Goal: Task Accomplishment & Management: Use online tool/utility

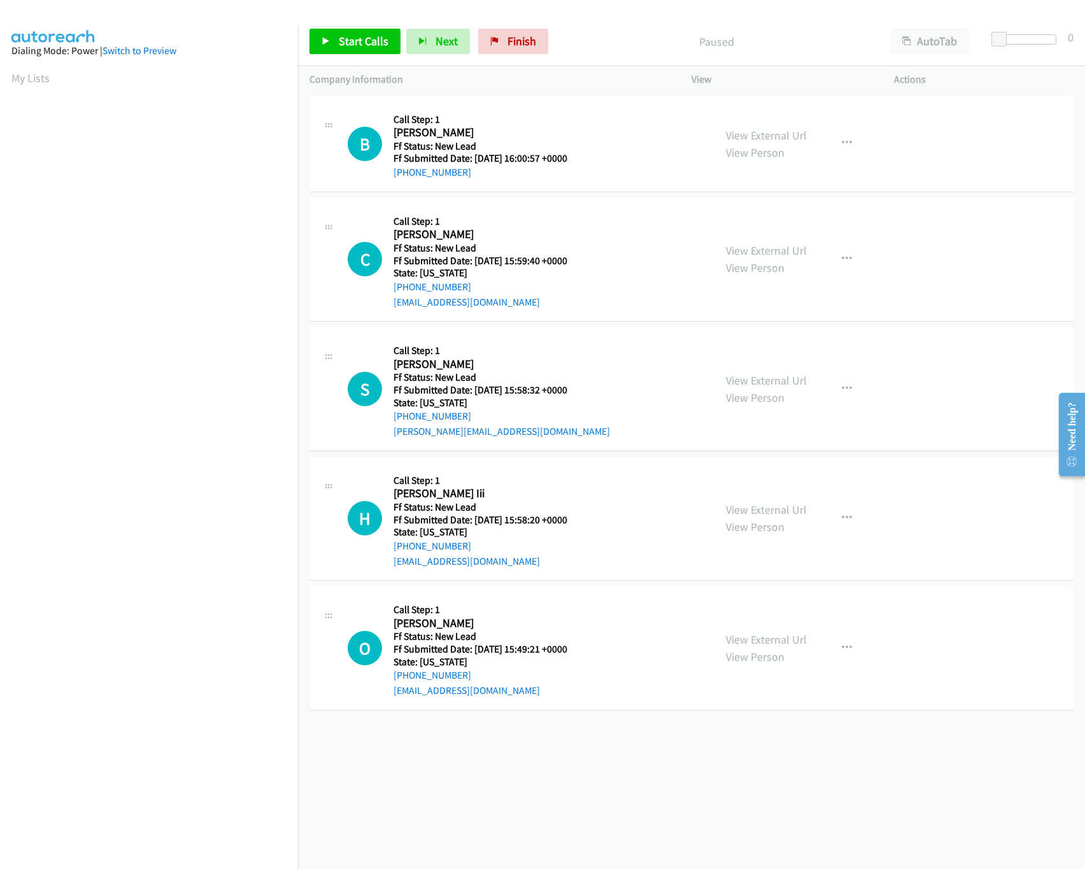
click at [751, 259] on div "View External Url View Person" at bounding box center [766, 259] width 81 height 34
click at [753, 250] on link "View External Url" at bounding box center [766, 250] width 81 height 15
click at [797, 136] on link "View External Url" at bounding box center [766, 135] width 81 height 15
drag, startPoint x: 537, startPoint y: 50, endPoint x: 595, endPoint y: 63, distance: 58.9
click at [537, 50] on link "Finish" at bounding box center [513, 41] width 70 height 25
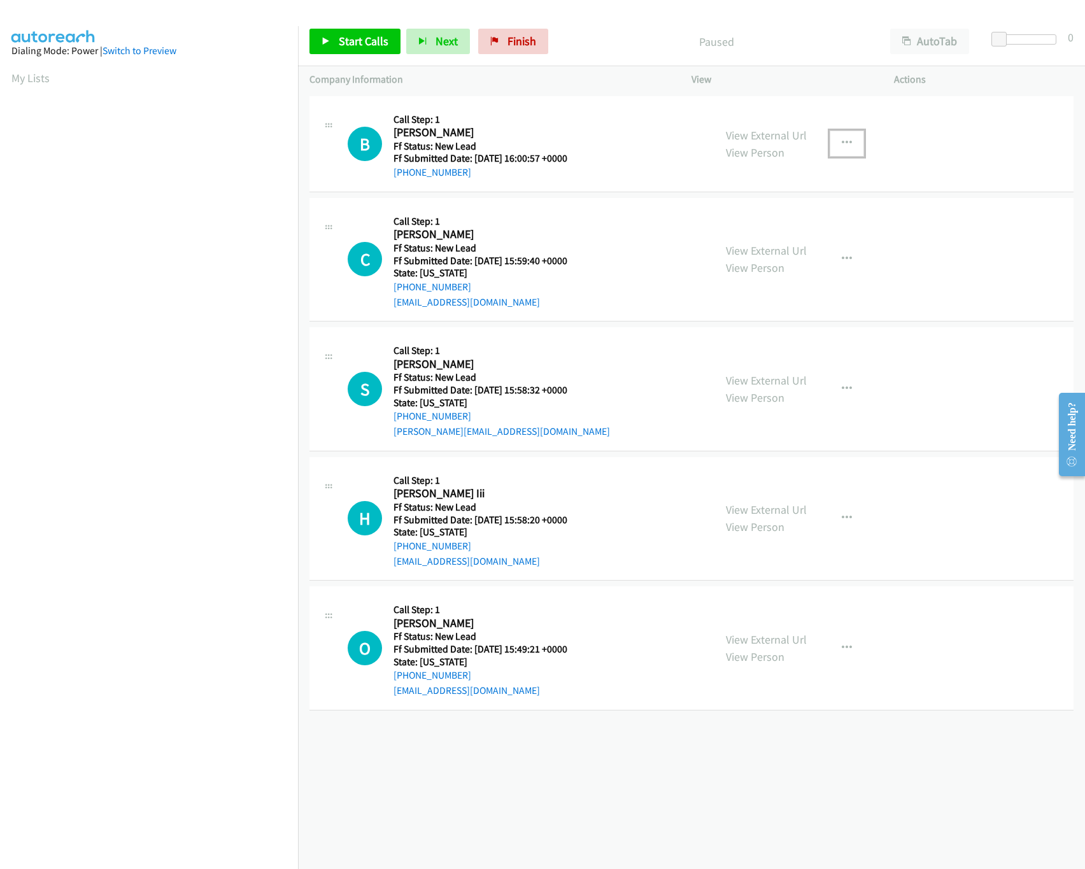
click at [844, 134] on button "button" at bounding box center [847, 143] width 34 height 25
click at [734, 229] on link "Skip Call" at bounding box center [778, 226] width 169 height 25
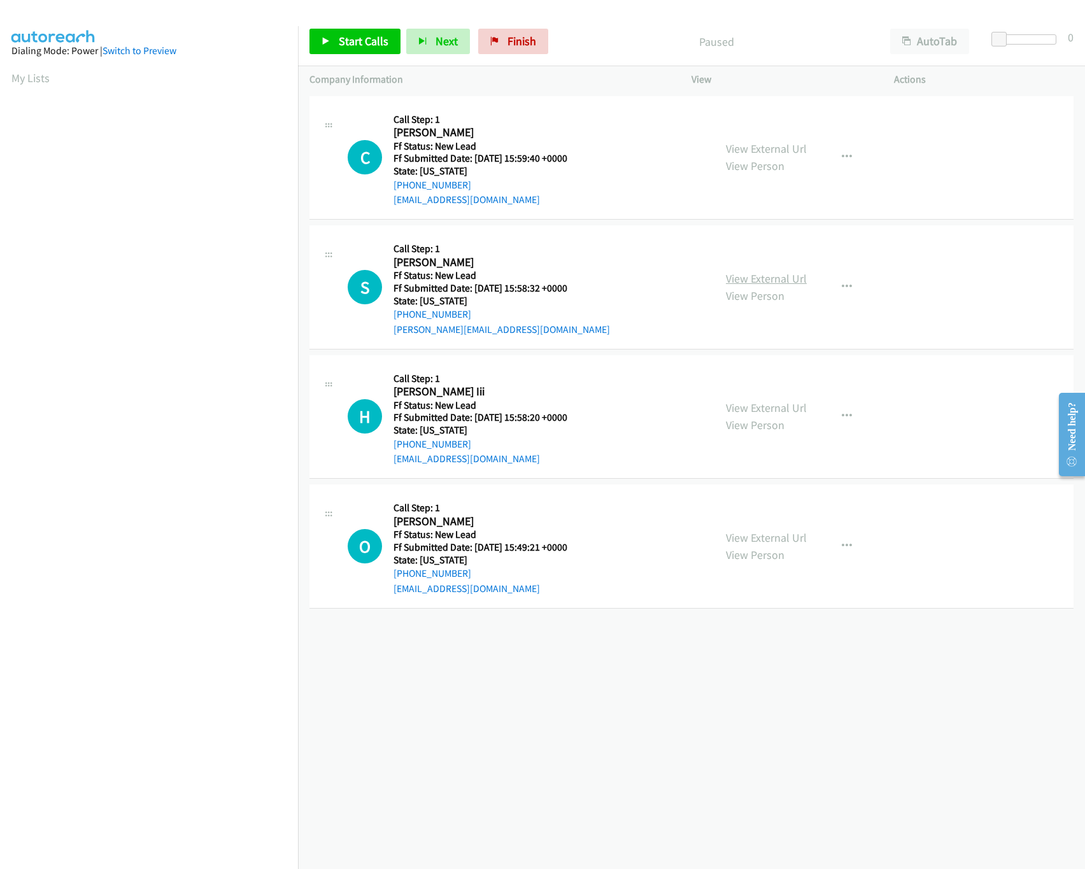
click at [762, 281] on link "View External Url" at bounding box center [766, 278] width 81 height 15
click at [348, 50] on link "Start Calls" at bounding box center [355, 41] width 91 height 25
drag, startPoint x: 999, startPoint y: 41, endPoint x: 1009, endPoint y: 41, distance: 10.2
click at [1009, 41] on span at bounding box center [1010, 39] width 15 height 15
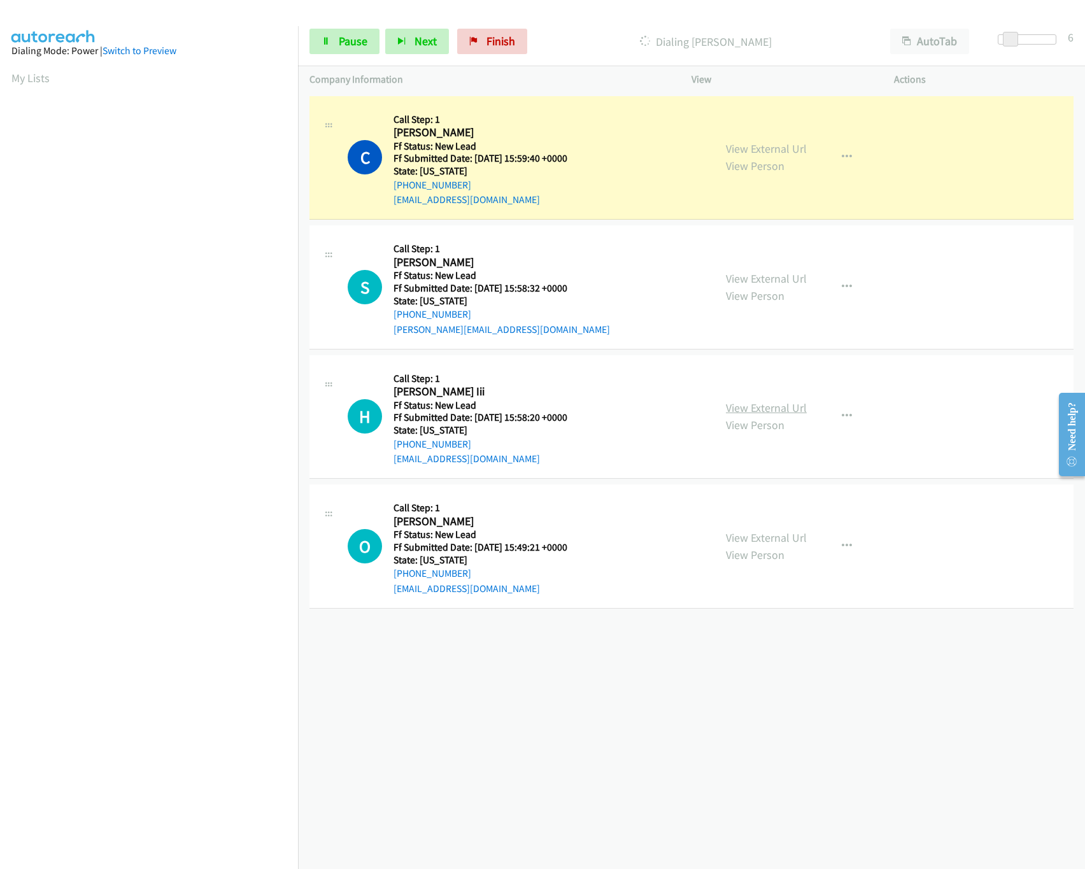
click at [755, 407] on link "View External Url" at bounding box center [766, 408] width 81 height 15
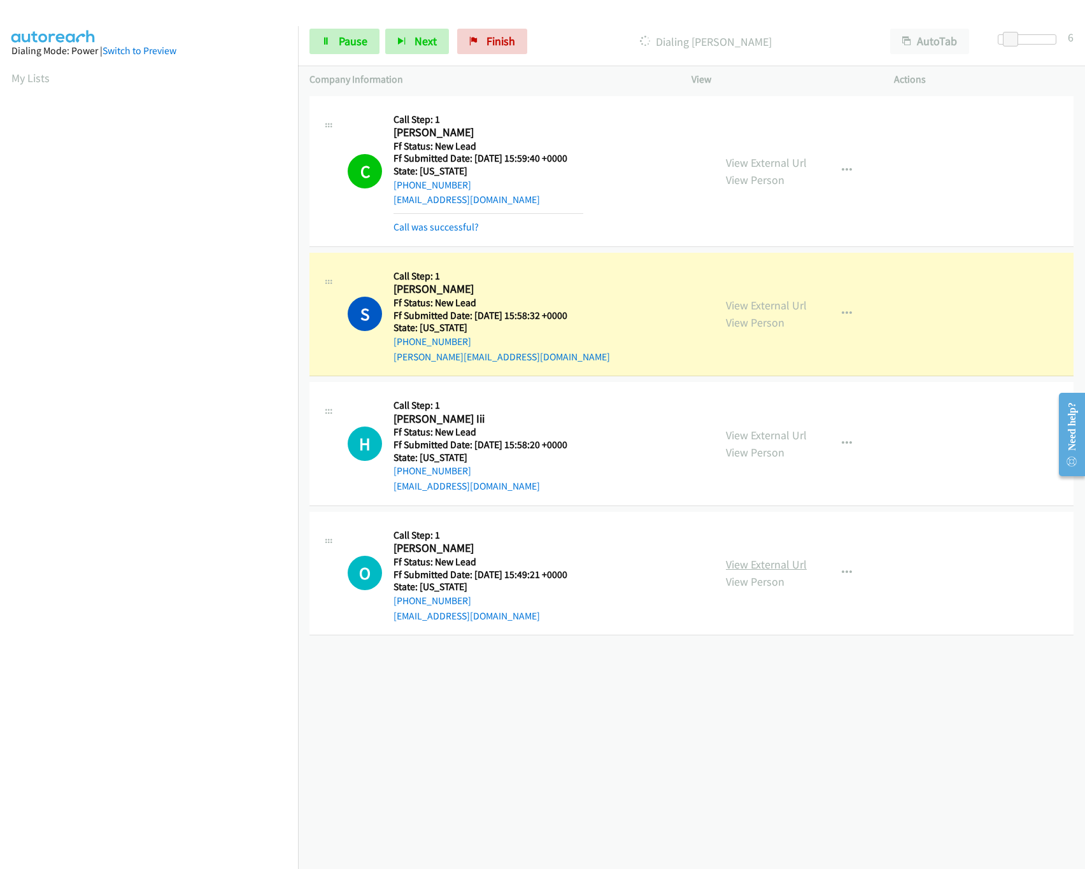
click at [755, 566] on link "View External Url" at bounding box center [766, 564] width 81 height 15
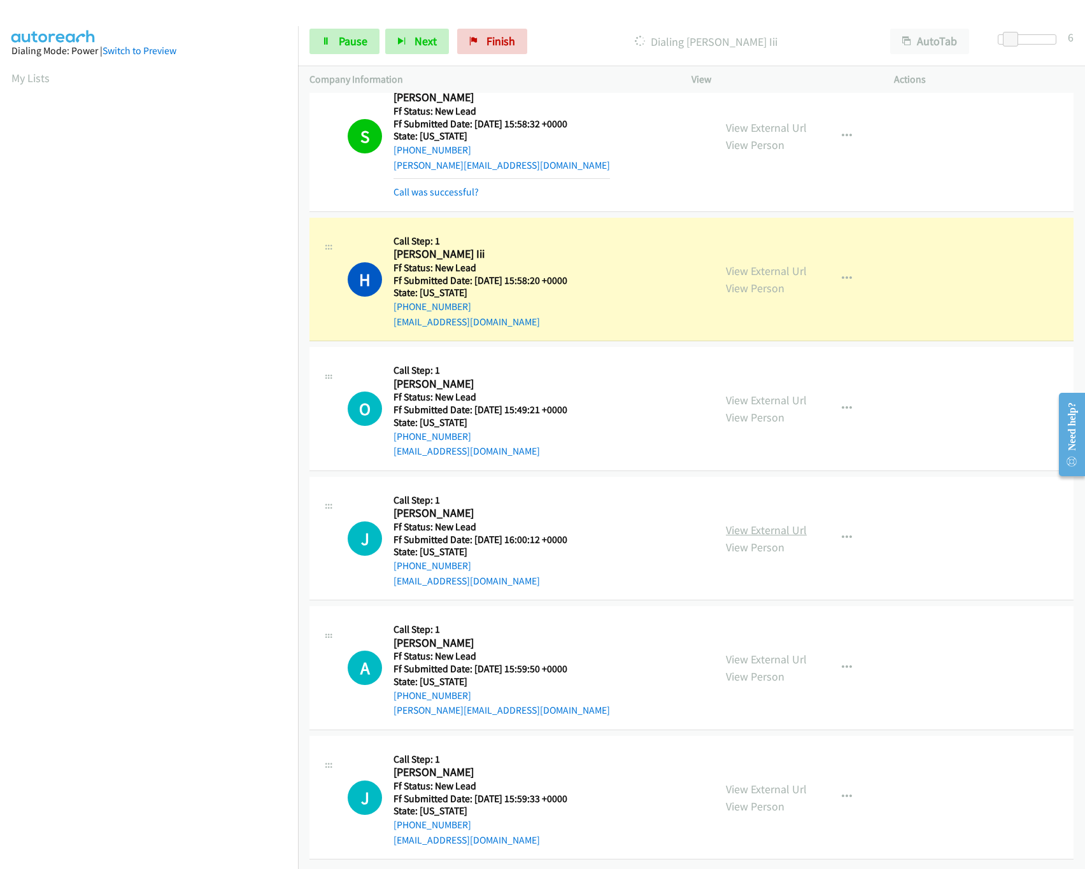
scroll to position [208, 0]
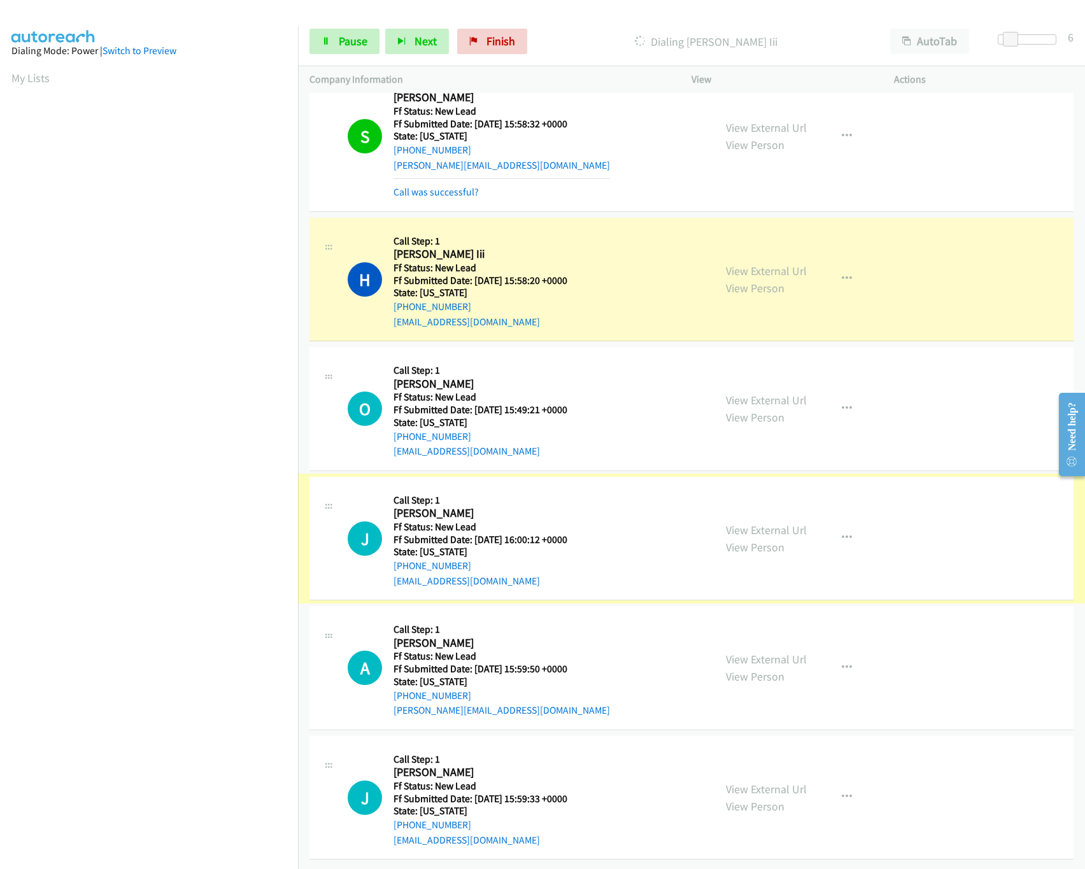
click at [755, 523] on link "View External Url" at bounding box center [766, 530] width 81 height 15
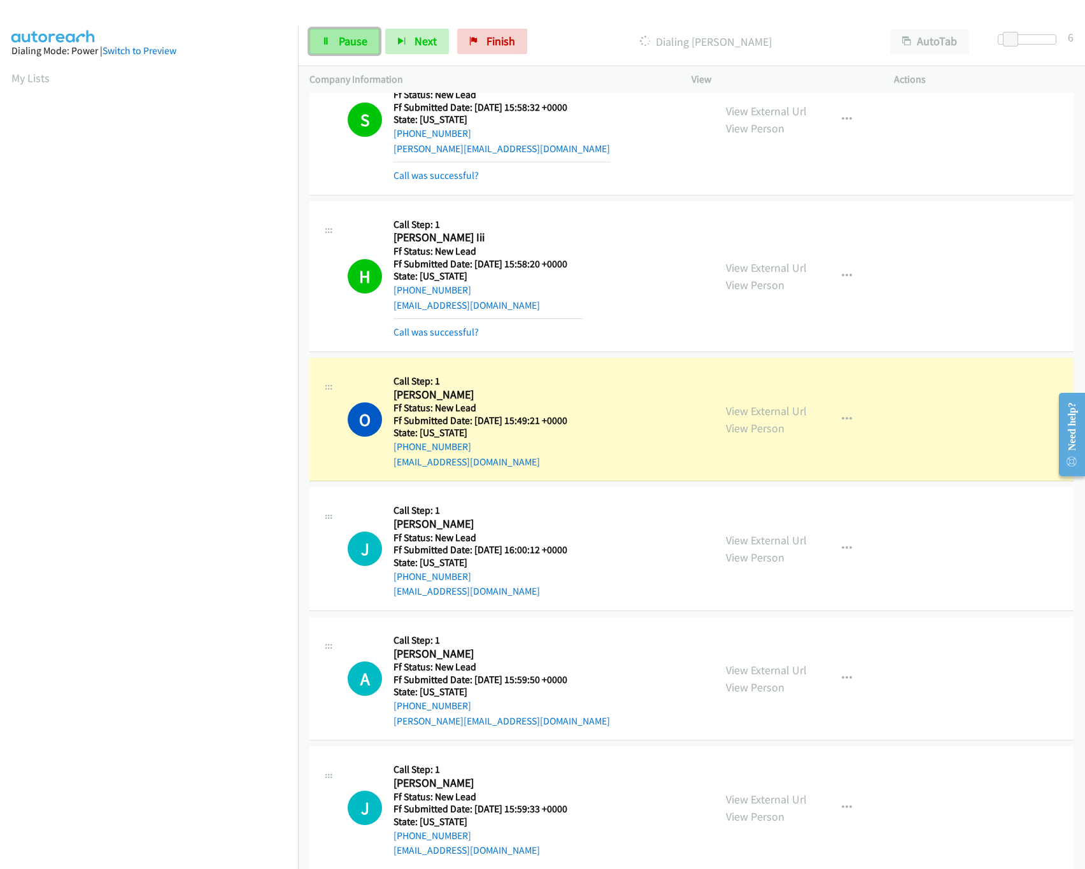
click at [357, 38] on span "Pause" at bounding box center [353, 41] width 29 height 15
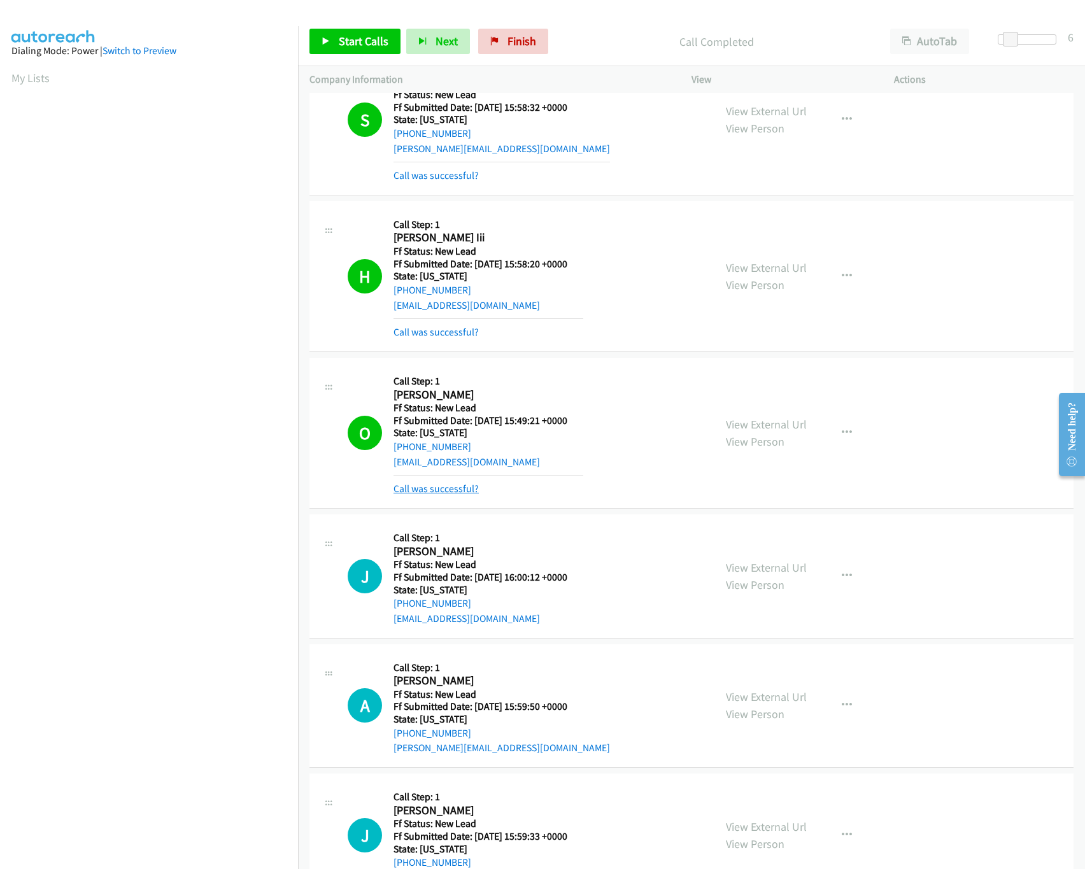
click at [422, 490] on link "Call was successful?" at bounding box center [436, 489] width 85 height 12
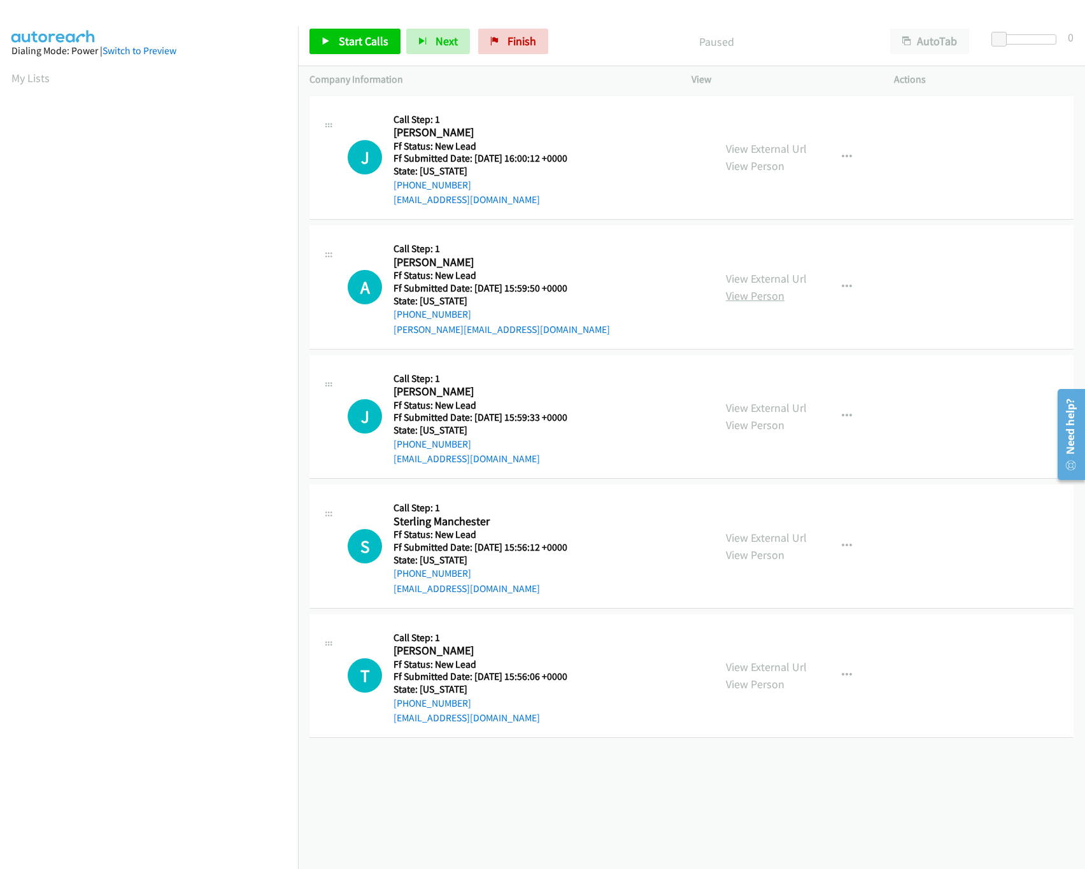
click at [753, 291] on link "View Person" at bounding box center [755, 295] width 59 height 15
click at [761, 283] on link "View External Url" at bounding box center [766, 278] width 81 height 15
click at [279, 94] on nav "Dialing Mode: Power | Switch to Preview My Lists" at bounding box center [149, 460] width 299 height 869
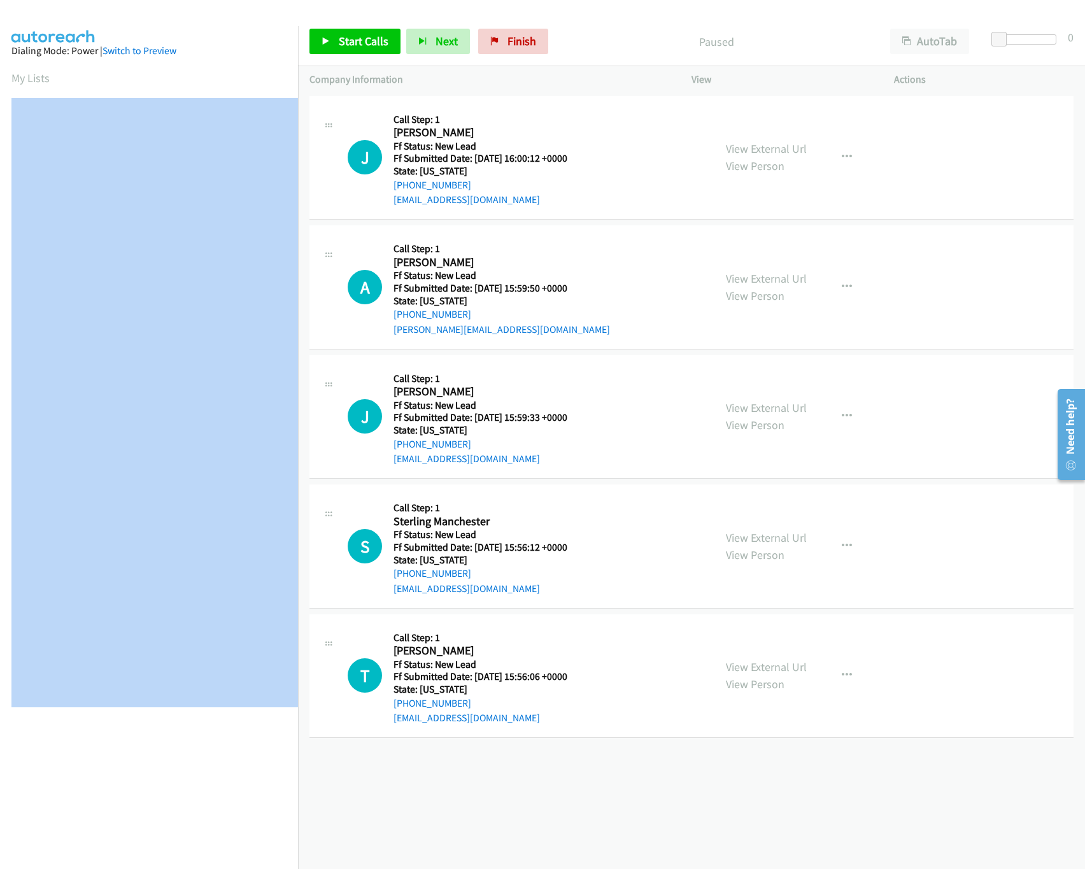
drag, startPoint x: 279, startPoint y: 94, endPoint x: 276, endPoint y: 100, distance: 7.1
click at [275, 14] on main "Start Calls Pause Next Finish Paused AutoTab AutoTab 0 Company Information Info…" at bounding box center [542, 30] width 1085 height 60
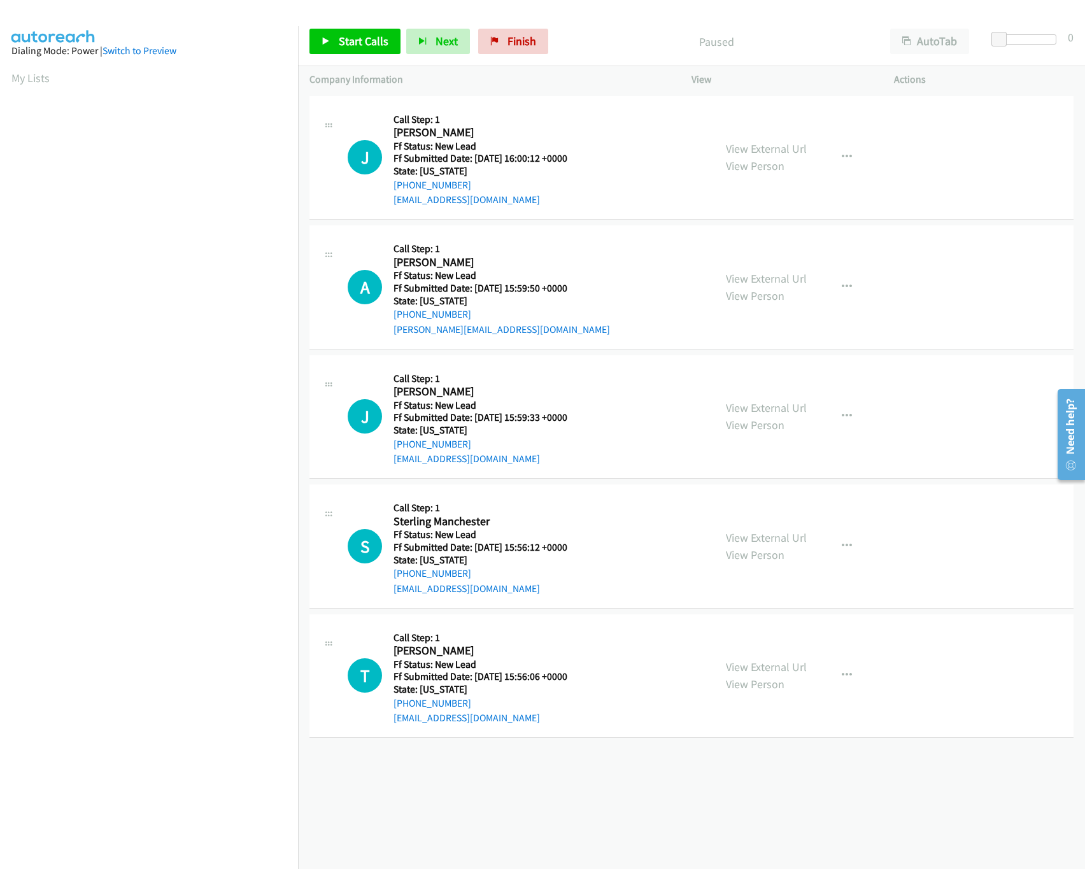
click at [258, 52] on aside "Dialing Mode: Power | Switch to Preview My Lists" at bounding box center [149, 378] width 298 height 705
drag, startPoint x: 346, startPoint y: 58, endPoint x: 350, endPoint y: 43, distance: 15.6
click at [346, 58] on div "Start Calls Pause Next Finish Paused AutoTab AutoTab 0" at bounding box center [691, 41] width 787 height 49
click at [350, 39] on span "Start Calls" at bounding box center [364, 41] width 50 height 15
click at [516, 816] on div "+1 415-964-1034 Call failed - Please reload the list and try again The Callbar …" at bounding box center [691, 481] width 787 height 776
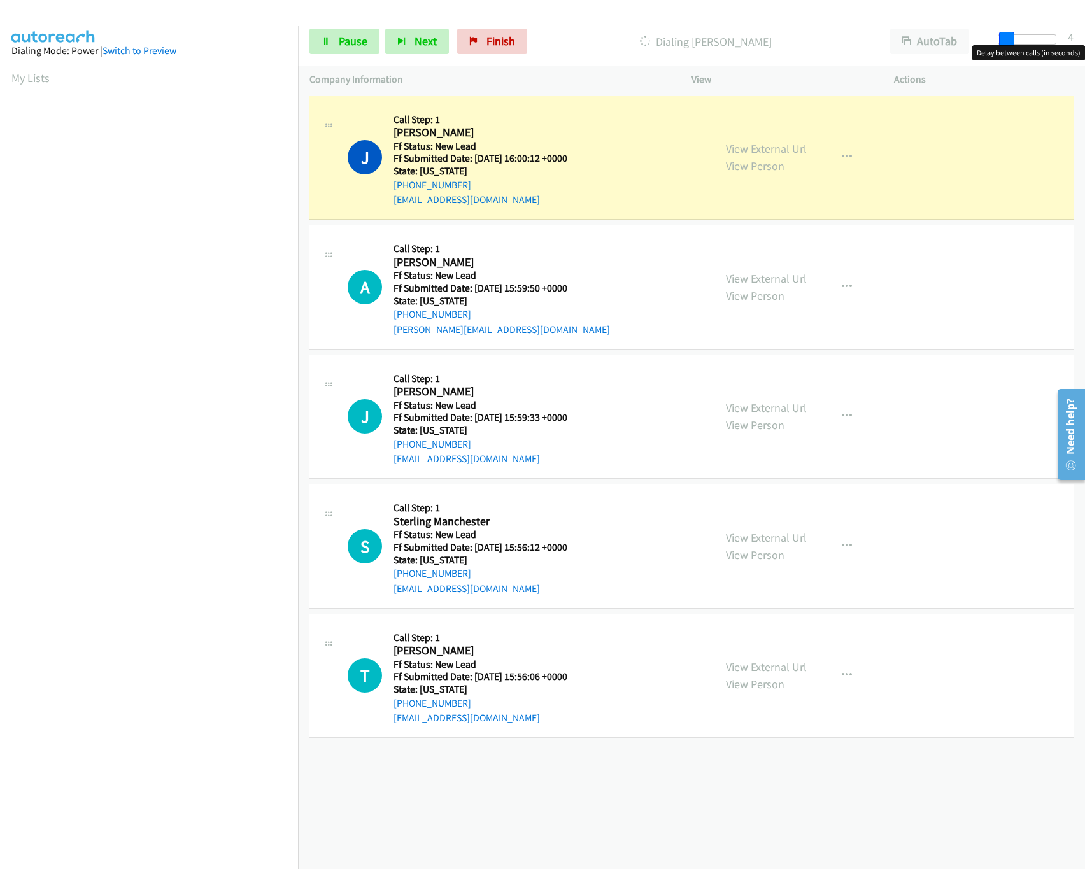
drag, startPoint x: 1003, startPoint y: 36, endPoint x: 1011, endPoint y: 36, distance: 7.6
click at [1011, 36] on span at bounding box center [1006, 39] width 15 height 15
click at [1015, 34] on span at bounding box center [1012, 39] width 15 height 15
click at [736, 408] on link "View External Url" at bounding box center [766, 408] width 81 height 15
click at [766, 535] on link "View External Url" at bounding box center [766, 537] width 81 height 15
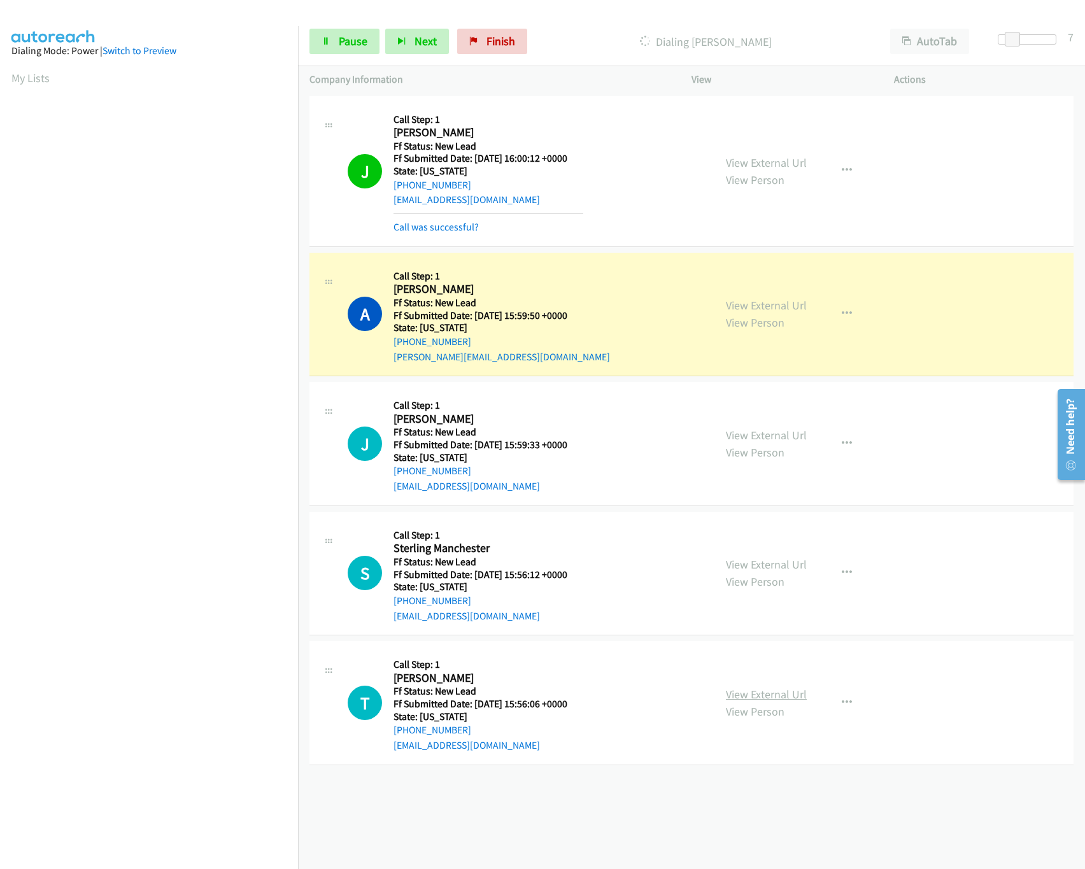
click at [790, 688] on link "View External Url" at bounding box center [766, 694] width 81 height 15
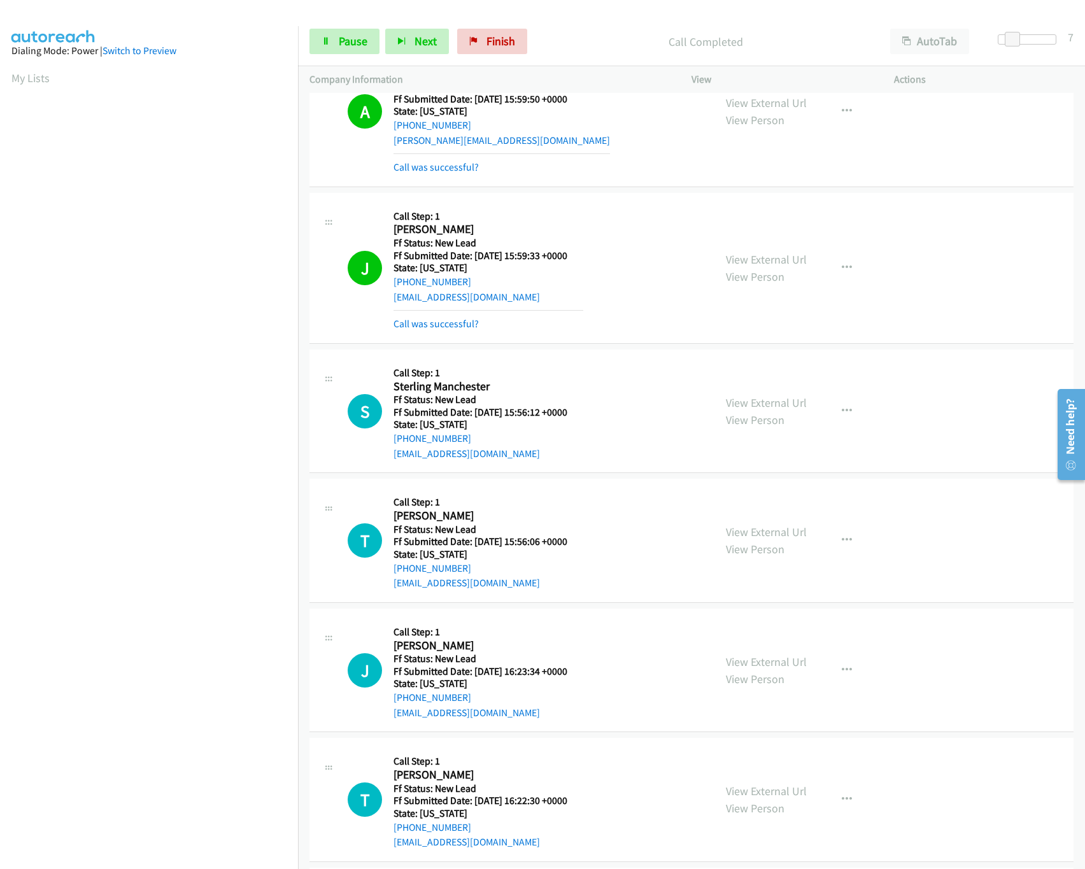
scroll to position [366, 0]
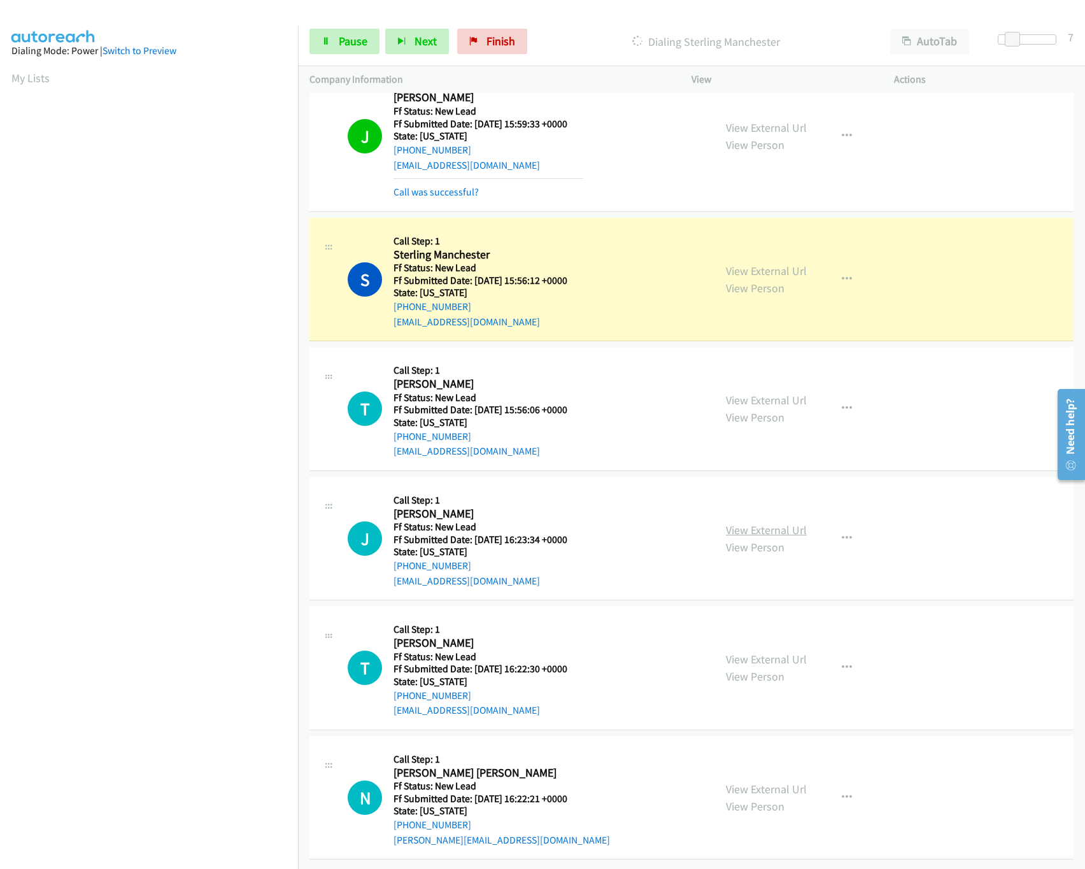
click at [770, 523] on link "View External Url" at bounding box center [766, 530] width 81 height 15
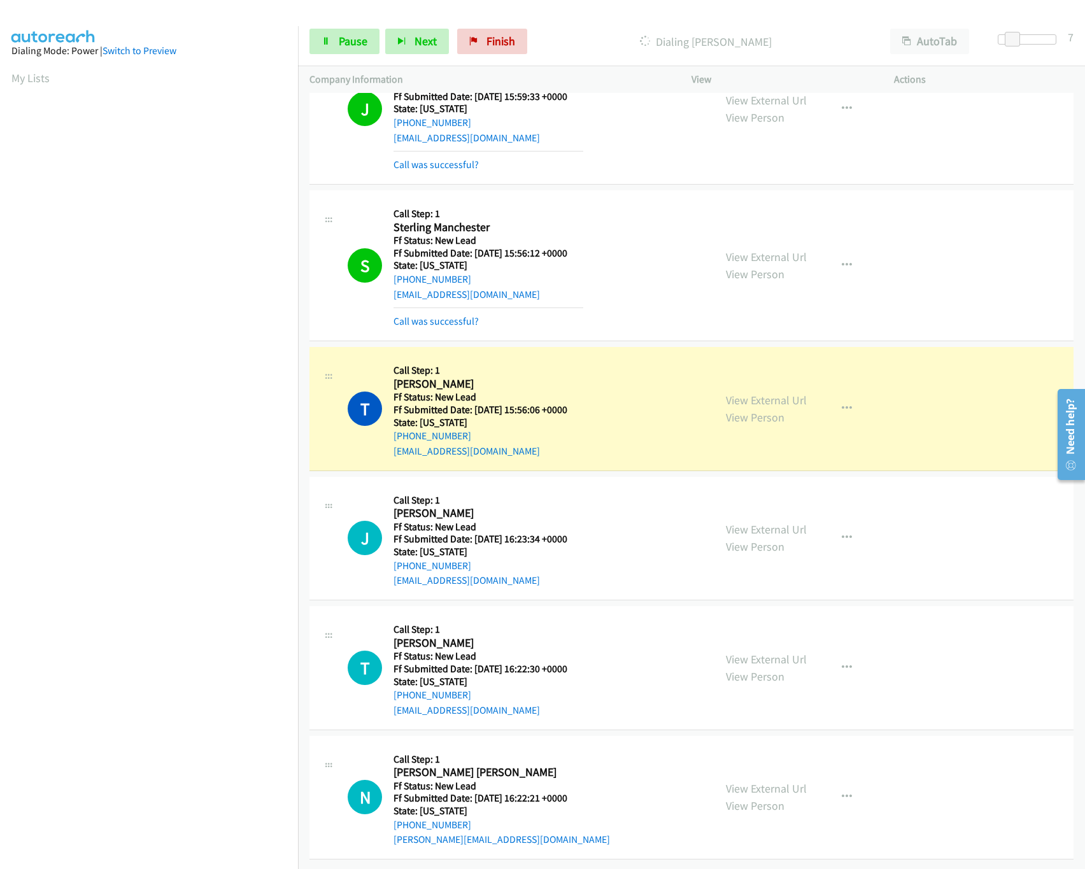
scroll to position [394, 0]
click at [345, 34] on span "Pause" at bounding box center [353, 41] width 29 height 15
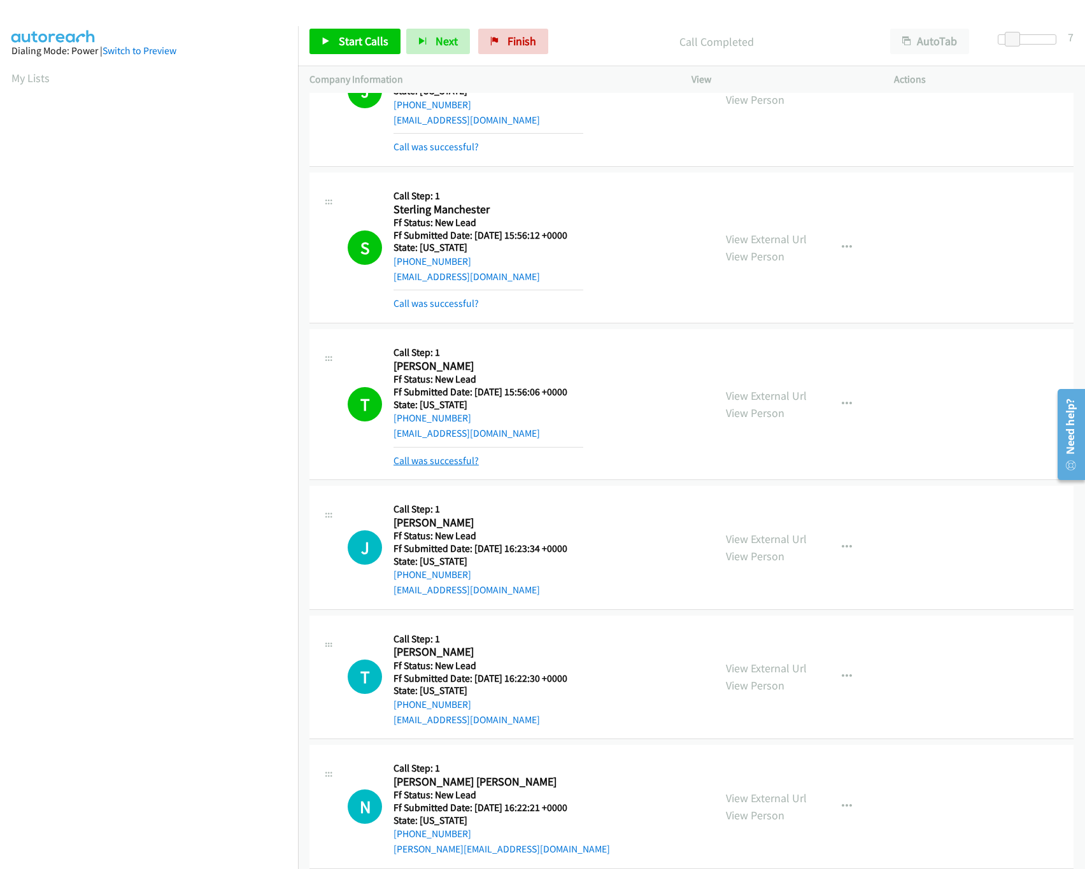
click at [457, 465] on link "Call was successful?" at bounding box center [436, 461] width 85 height 12
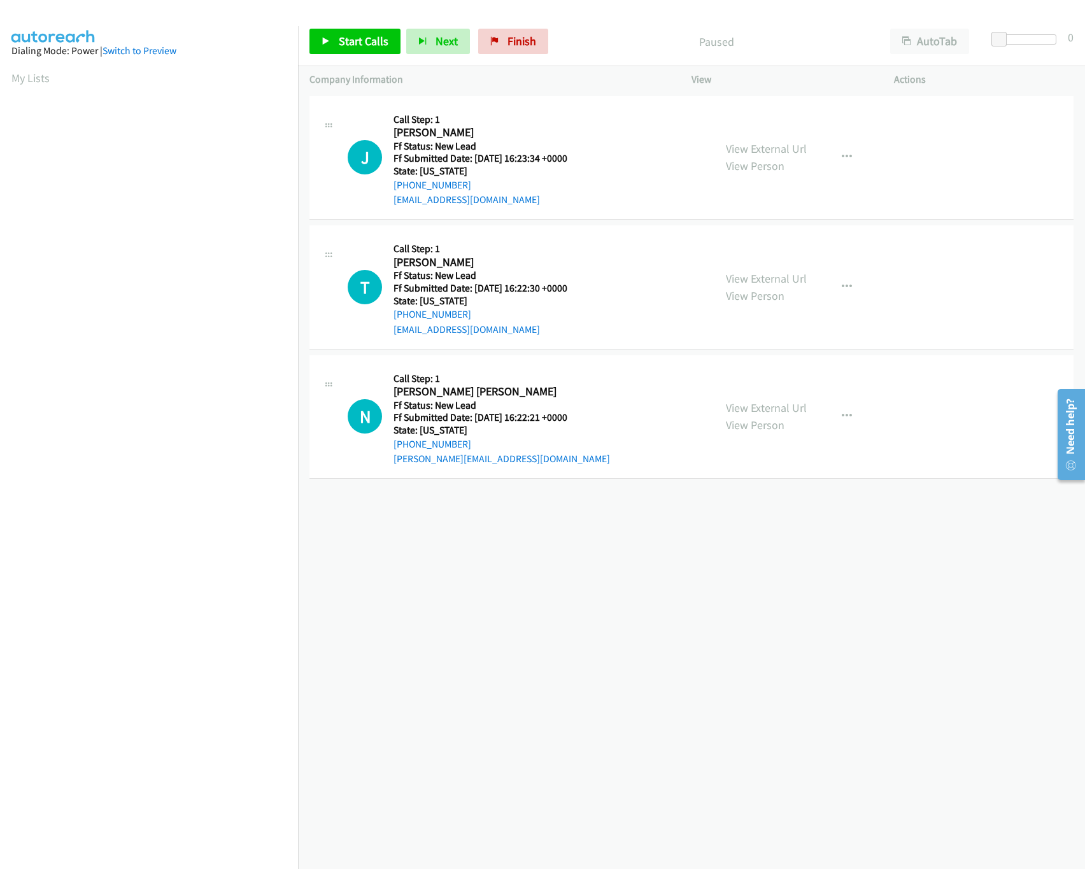
click at [486, 576] on div "[PHONE_NUMBER] Call failed - Please reload the list and try again The Callbar F…" at bounding box center [691, 481] width 787 height 776
click at [335, 41] on link "Start Calls" at bounding box center [355, 41] width 91 height 25
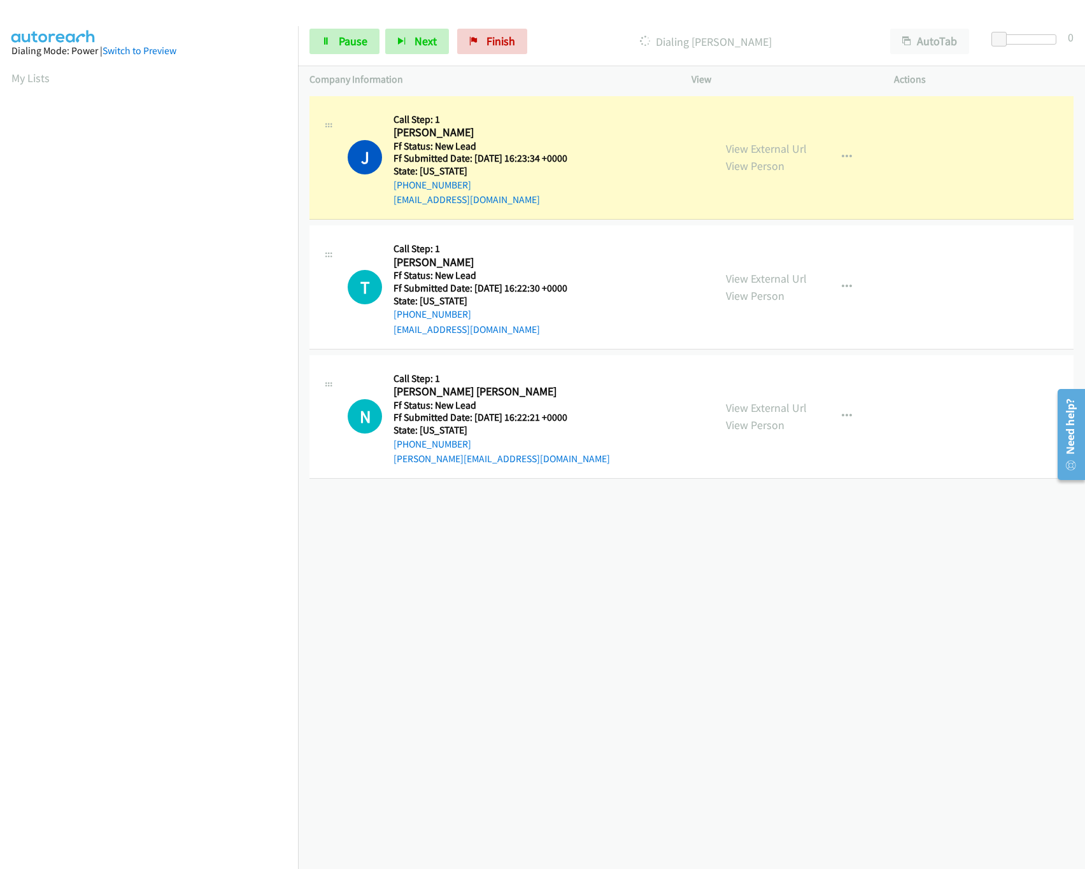
click at [487, 623] on div "+1 415-964-1034 Call failed - Please reload the list and try again The Callbar …" at bounding box center [691, 481] width 787 height 776
click at [772, 413] on link "View External Url" at bounding box center [766, 408] width 81 height 15
click at [778, 275] on link "View External Url" at bounding box center [766, 278] width 81 height 15
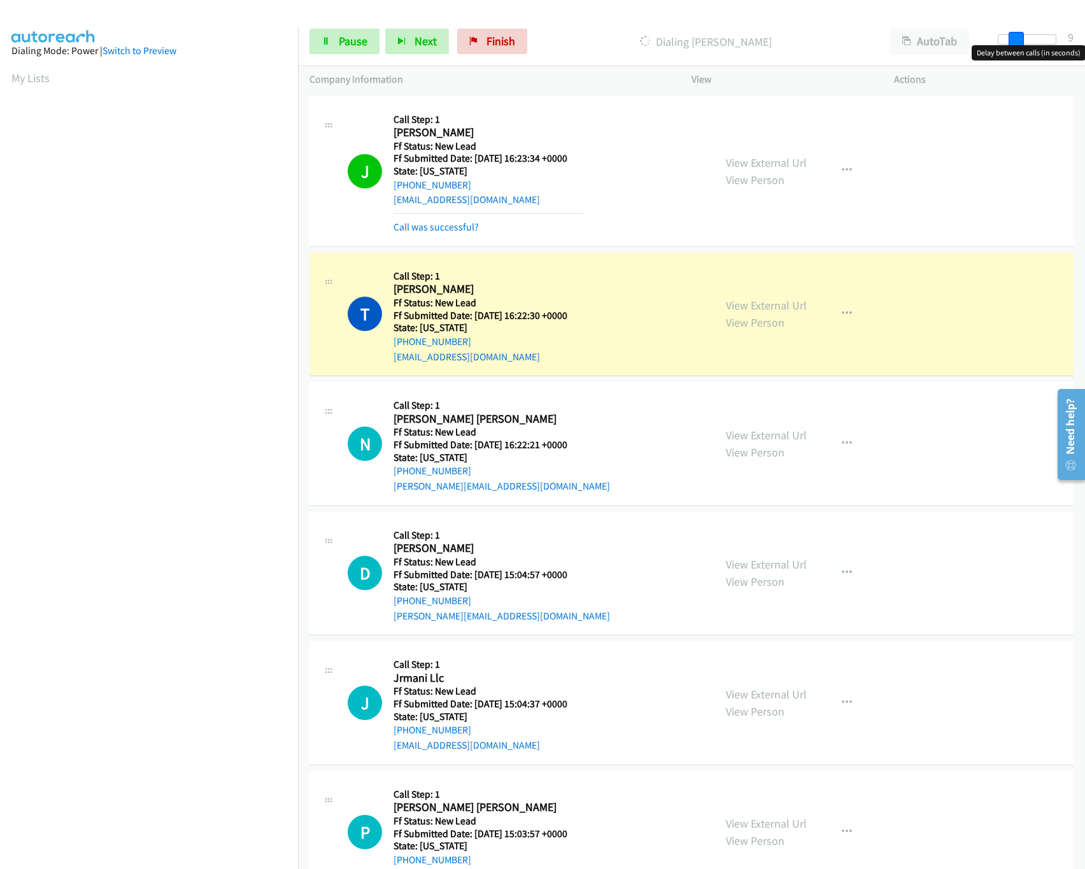
drag, startPoint x: 999, startPoint y: 41, endPoint x: 1105, endPoint y: 39, distance: 105.7
click at [1085, 39] on html "Start Calls Pause Next Finish Dialing Trish Mills AutoTab AutoTab 9 Company Inf…" at bounding box center [542, 30] width 1085 height 60
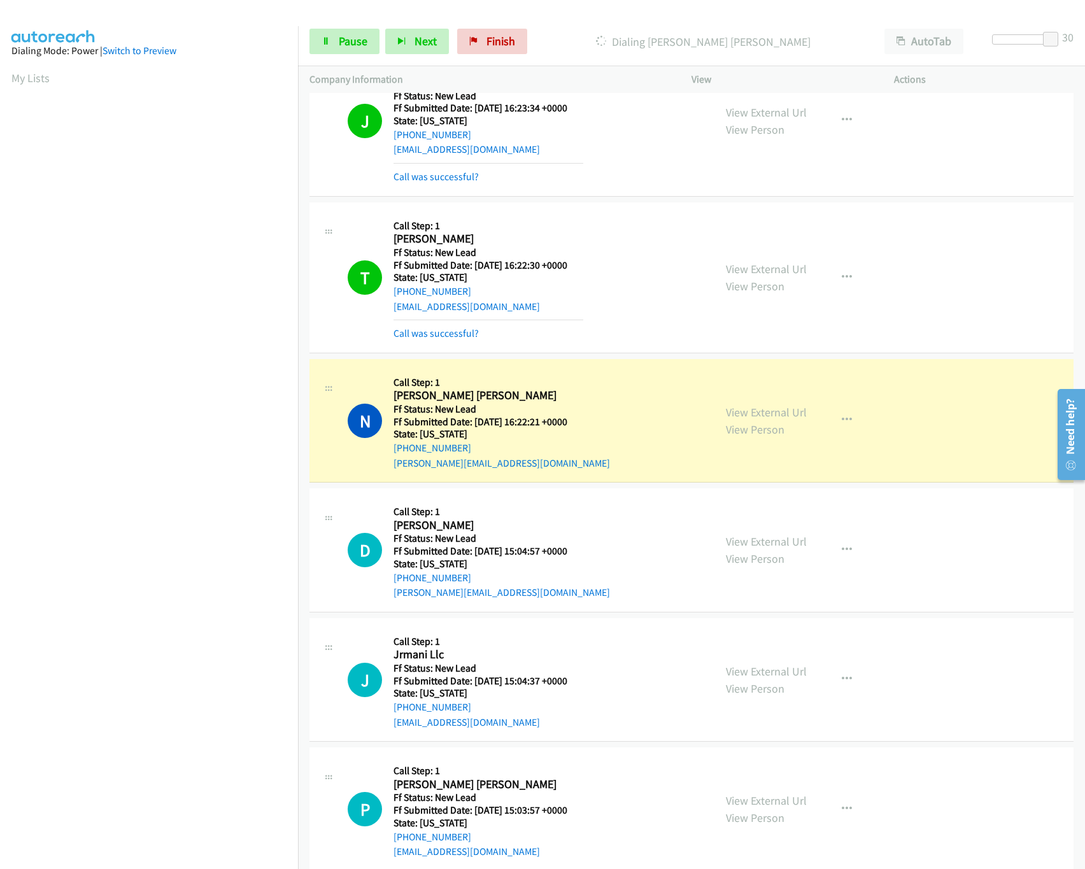
scroll to position [78, 0]
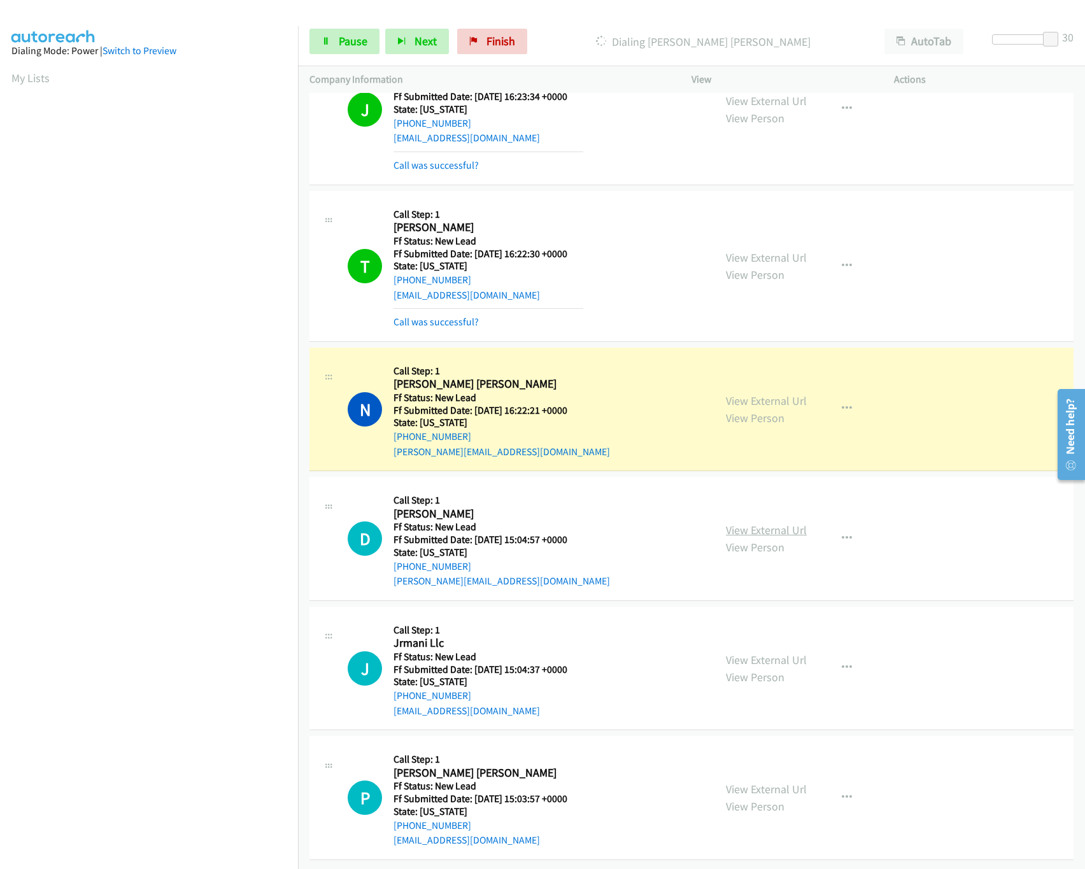
click at [767, 523] on link "View External Url" at bounding box center [766, 530] width 81 height 15
click at [1004, 43] on div at bounding box center [1021, 39] width 59 height 10
click at [788, 653] on link "View External Url" at bounding box center [766, 660] width 81 height 15
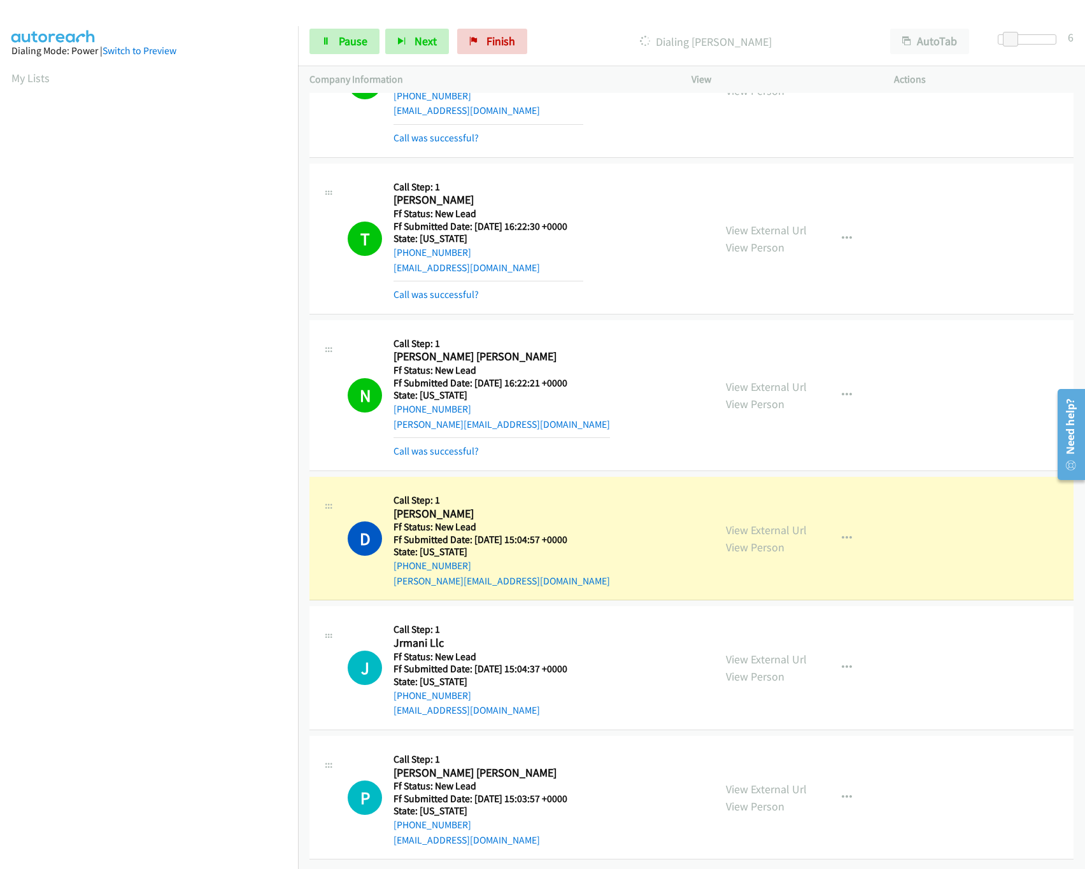
scroll to position [106, 0]
click at [750, 782] on link "View External Url" at bounding box center [766, 789] width 81 height 15
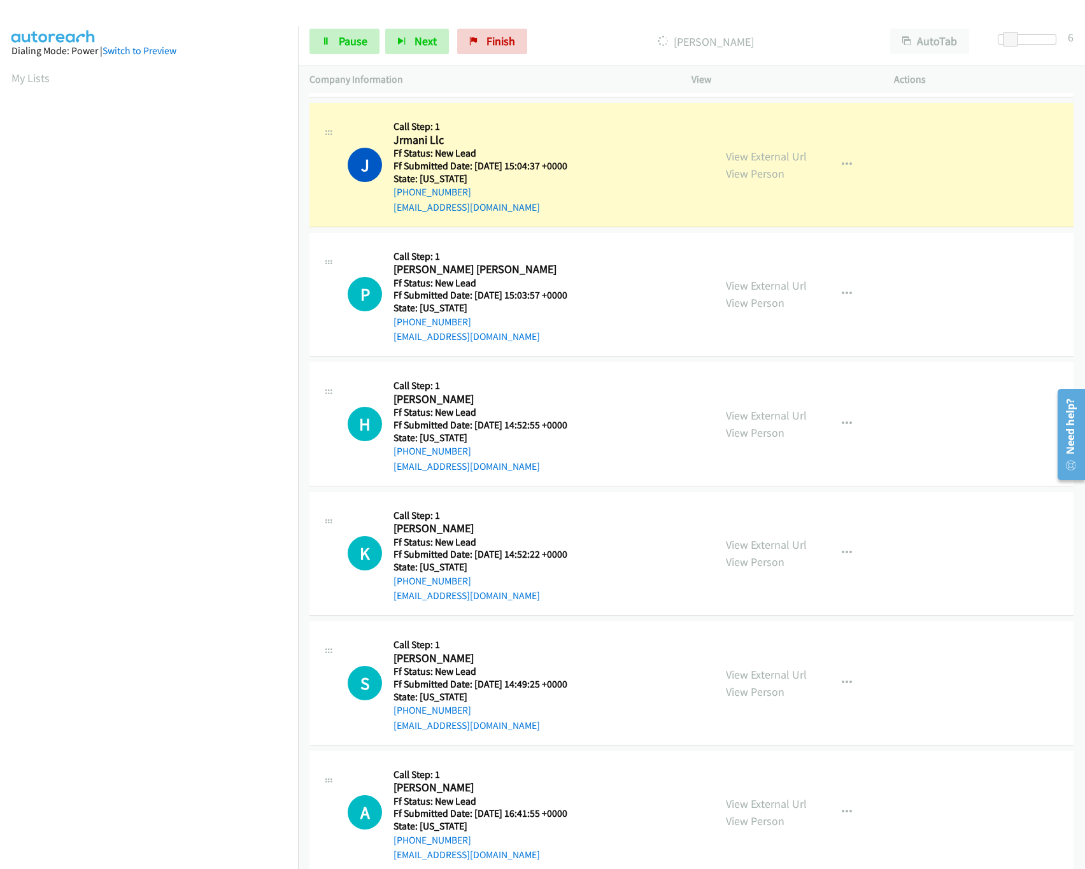
scroll to position [653, 0]
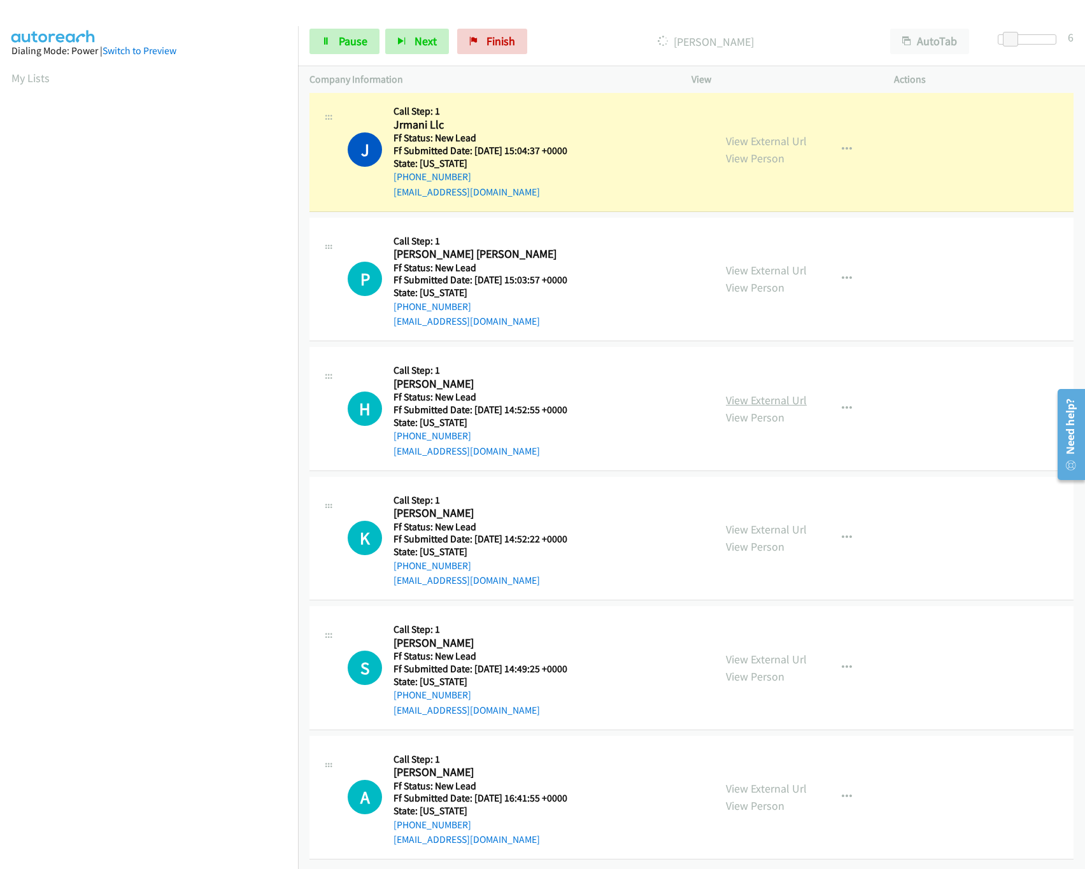
click at [780, 393] on link "View External Url" at bounding box center [766, 400] width 81 height 15
click at [363, 46] on span "Pause" at bounding box center [353, 41] width 29 height 15
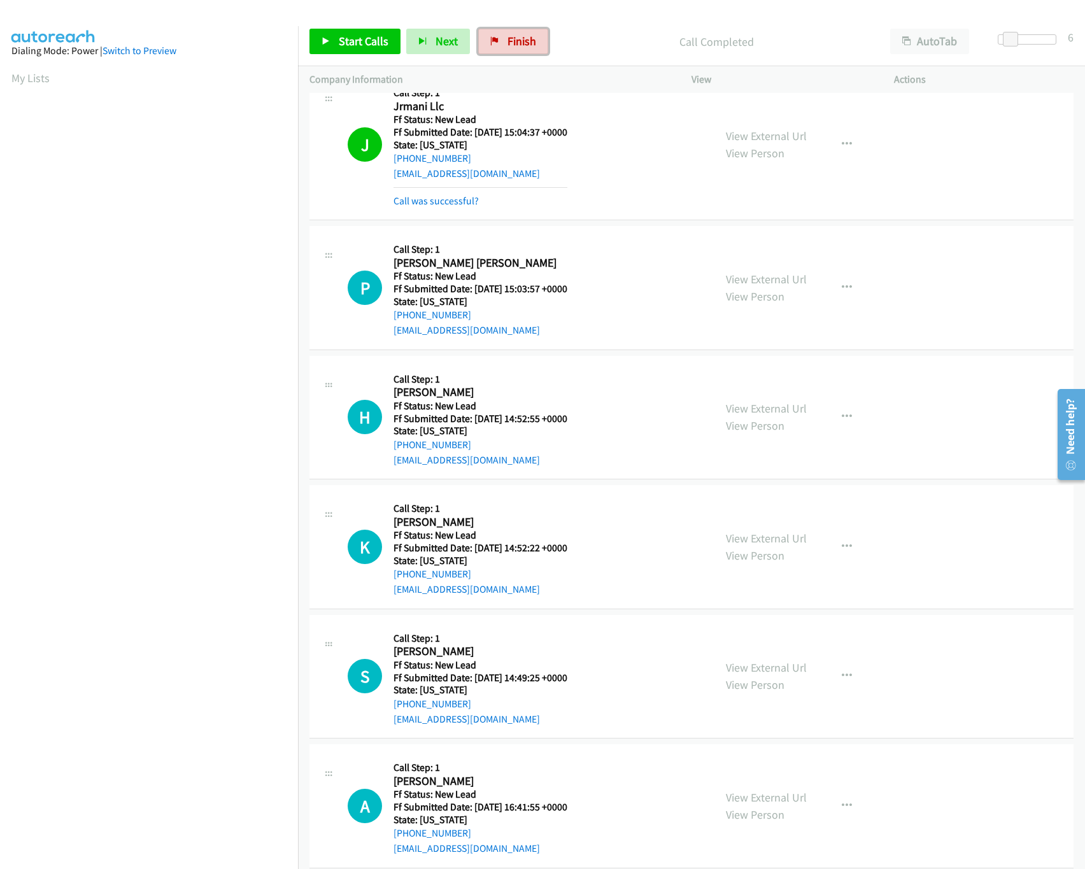
drag, startPoint x: 527, startPoint y: 44, endPoint x: 598, endPoint y: 63, distance: 73.2
click at [527, 44] on span "Finish" at bounding box center [522, 41] width 29 height 15
click at [598, 63] on div "Start Calls Pause Next Finish Call Completed AutoTab AutoTab 6" at bounding box center [691, 41] width 787 height 49
